Goal: Information Seeking & Learning: Learn about a topic

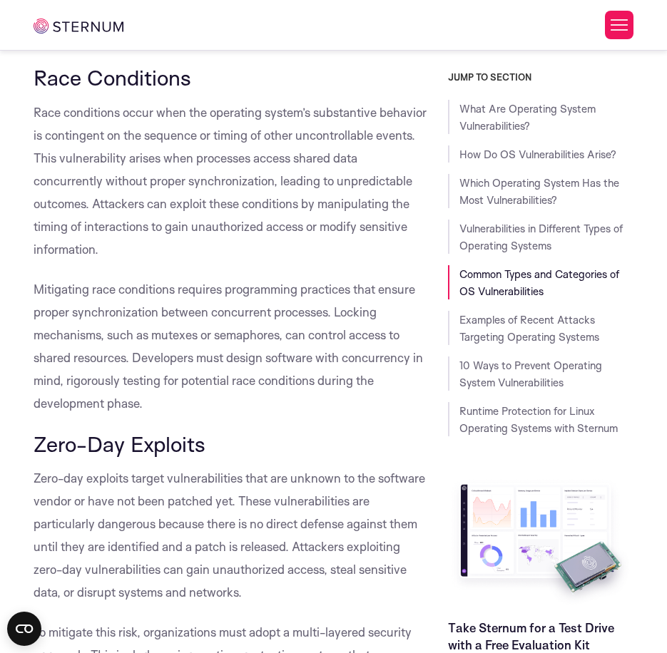
scroll to position [4201, 0]
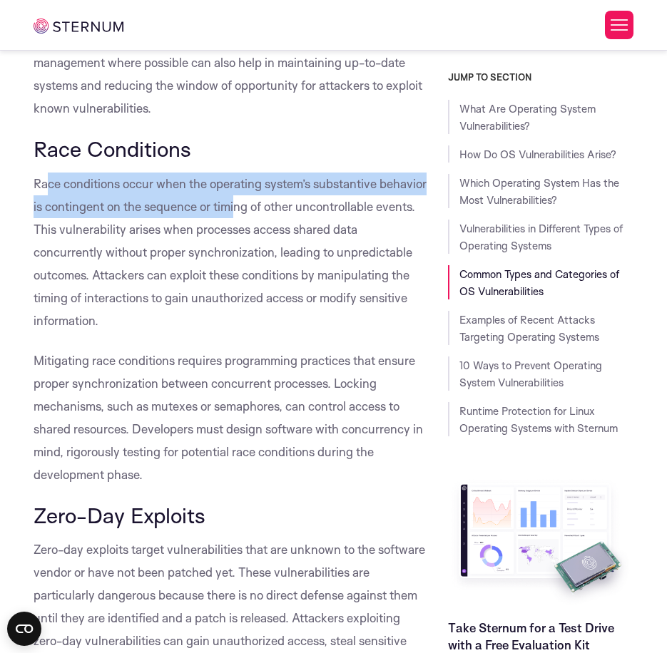
drag, startPoint x: 51, startPoint y: 182, endPoint x: 288, endPoint y: 212, distance: 239.4
click at [288, 212] on span "Race conditions occur when the operating system’s substantive behavior is conti…" at bounding box center [230, 252] width 393 height 152
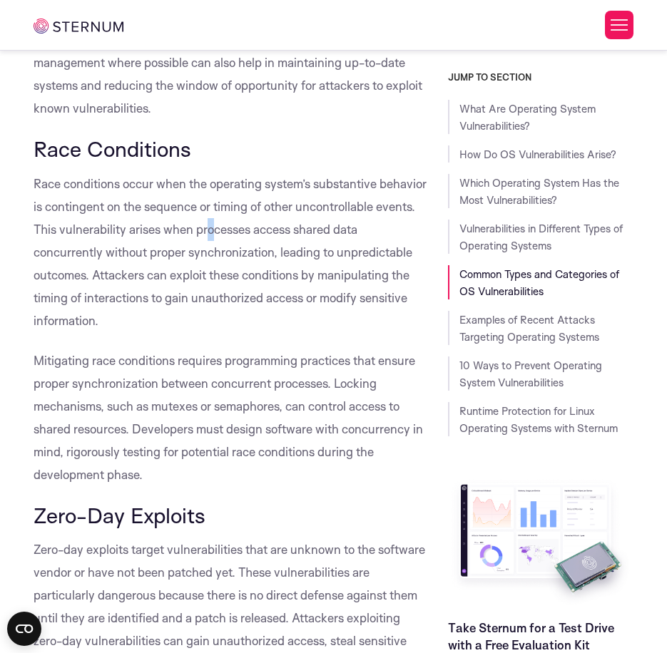
drag, startPoint x: 288, startPoint y: 212, endPoint x: 252, endPoint y: 223, distance: 37.9
click at [252, 223] on span "Race conditions occur when the operating system’s substantive behavior is conti…" at bounding box center [230, 252] width 393 height 152
drag, startPoint x: 68, startPoint y: 214, endPoint x: 78, endPoint y: 213, distance: 10.1
click at [78, 213] on p "Race conditions occur when the operating system’s substantive behavior is conti…" at bounding box center [230, 253] width 393 height 160
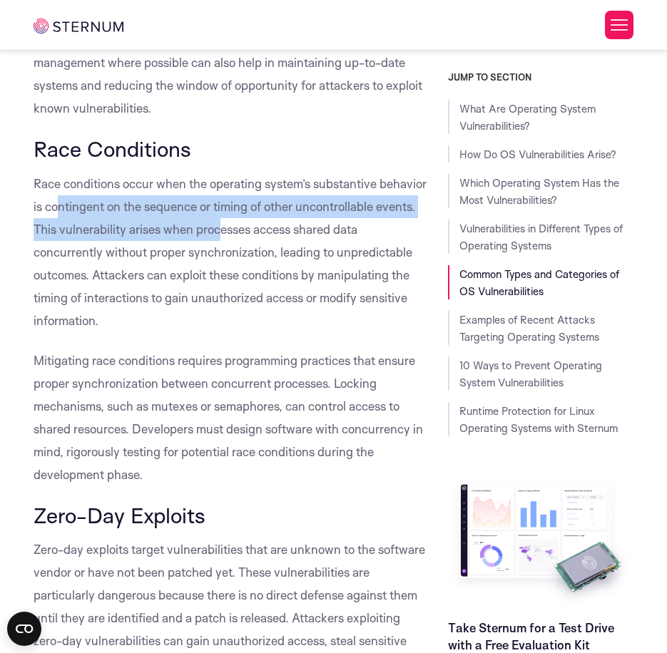
drag, startPoint x: 78, startPoint y: 213, endPoint x: 264, endPoint y: 232, distance: 186.4
click at [264, 232] on p "Race conditions occur when the operating system’s substantive behavior is conti…" at bounding box center [230, 253] width 393 height 160
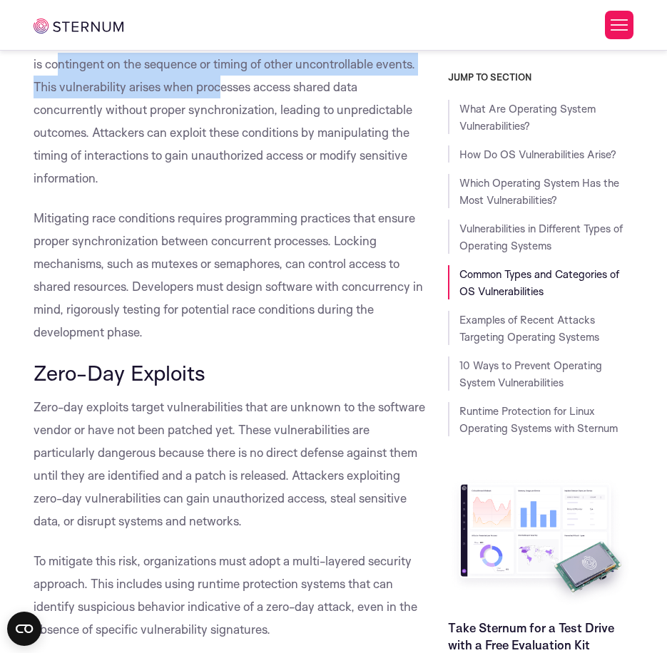
scroll to position [4415, 0]
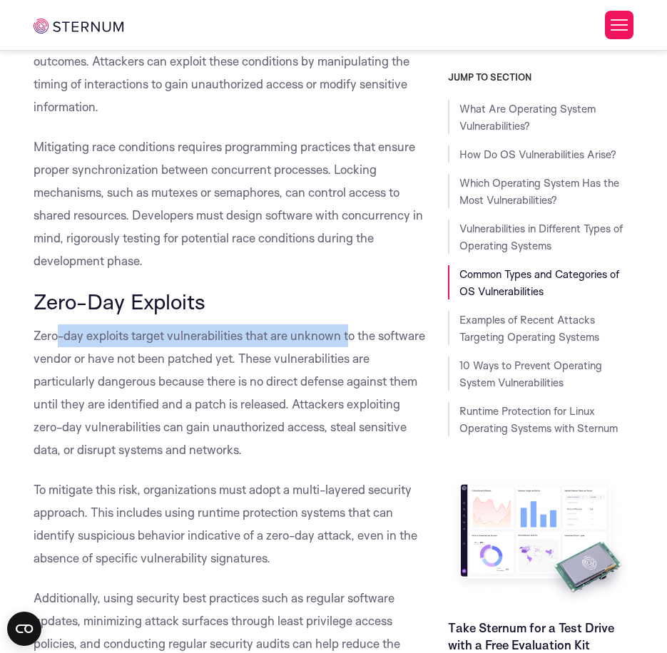
drag, startPoint x: 56, startPoint y: 337, endPoint x: 346, endPoint y: 332, distance: 289.6
click at [346, 332] on span "Zero-day exploits target vulnerabilities that are unknown to the software vendo…" at bounding box center [230, 392] width 392 height 129
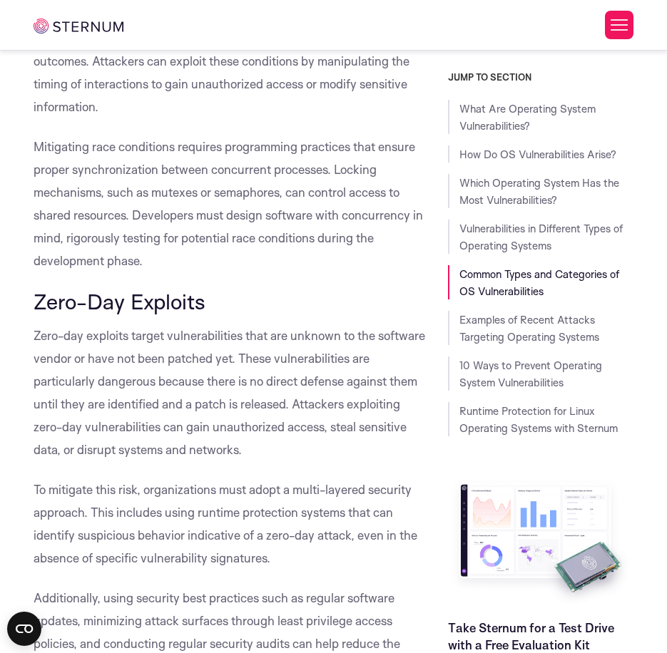
click at [118, 361] on span "Zero-day exploits target vulnerabilities that are unknown to the software vendo…" at bounding box center [230, 392] width 392 height 129
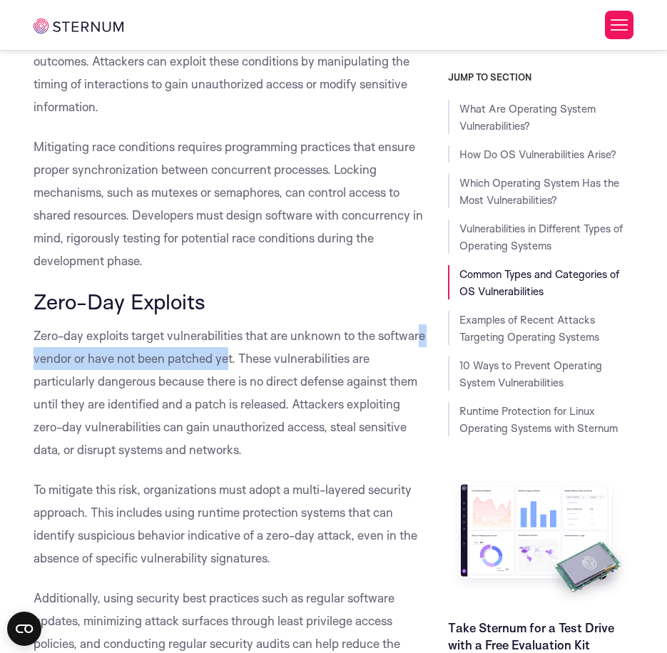
drag, startPoint x: 73, startPoint y: 357, endPoint x: 279, endPoint y: 350, distance: 206.2
click at [279, 350] on p "Zero-day exploits target vulnerabilities that are unknown to the software vendo…" at bounding box center [230, 393] width 393 height 137
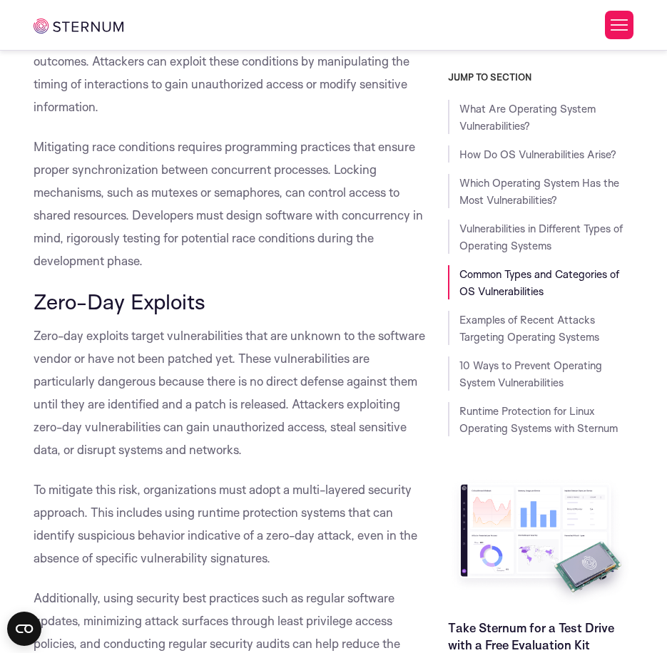
drag, startPoint x: 279, startPoint y: 350, endPoint x: 121, endPoint y: 371, distance: 159.7
click at [121, 371] on p "Zero-day exploits target vulnerabilities that are unknown to the software vendo…" at bounding box center [230, 393] width 393 height 137
drag, startPoint x: 330, startPoint y: 359, endPoint x: 383, endPoint y: 359, distance: 53.5
click at [383, 359] on span "Zero-day exploits target vulnerabilities that are unknown to the software vendo…" at bounding box center [230, 392] width 392 height 129
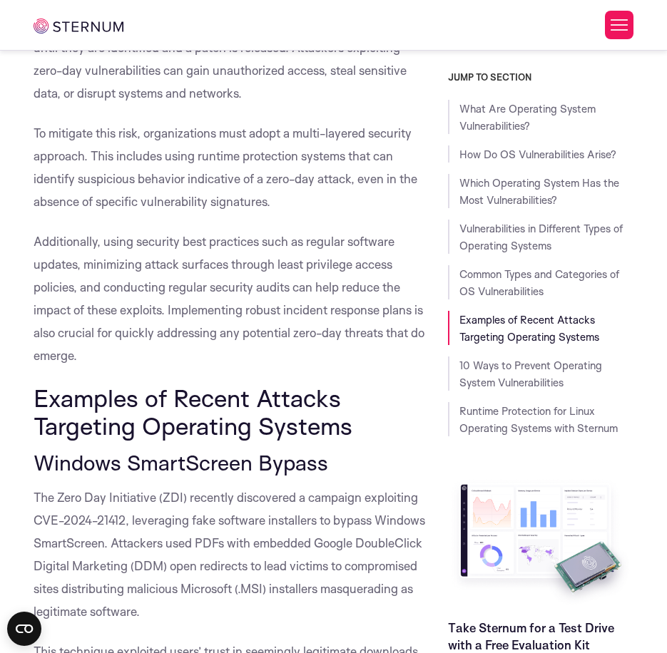
scroll to position [5057, 0]
